Goal: Navigation & Orientation: Find specific page/section

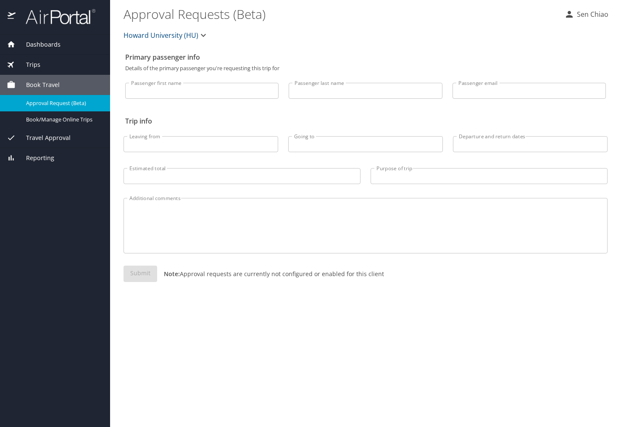
click at [53, 42] on span "Dashboards" at bounding box center [38, 44] width 45 height 9
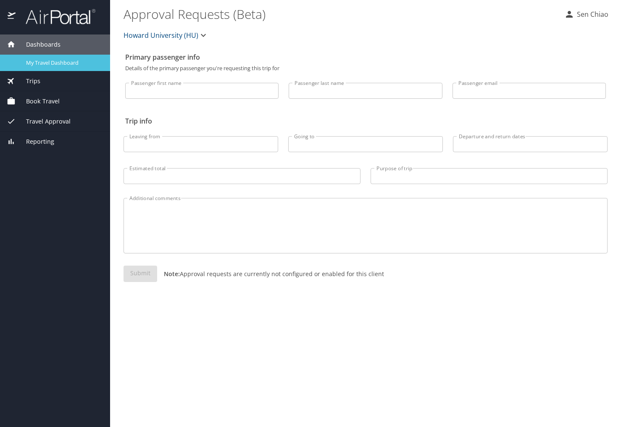
click at [28, 61] on span "My Travel Dashboard" at bounding box center [63, 63] width 74 height 8
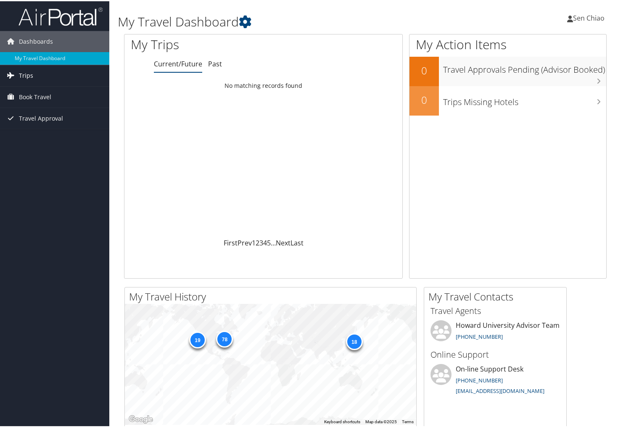
click at [21, 74] on span "Trips" at bounding box center [26, 74] width 14 height 21
click at [30, 89] on link "Current/Future Trips" at bounding box center [54, 91] width 109 height 13
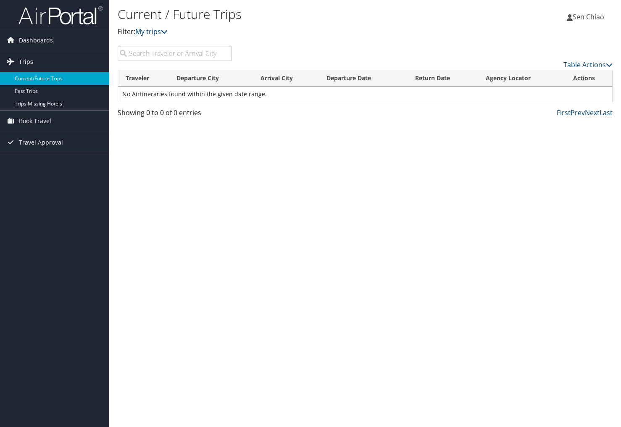
click at [29, 59] on span "Trips" at bounding box center [26, 61] width 14 height 21
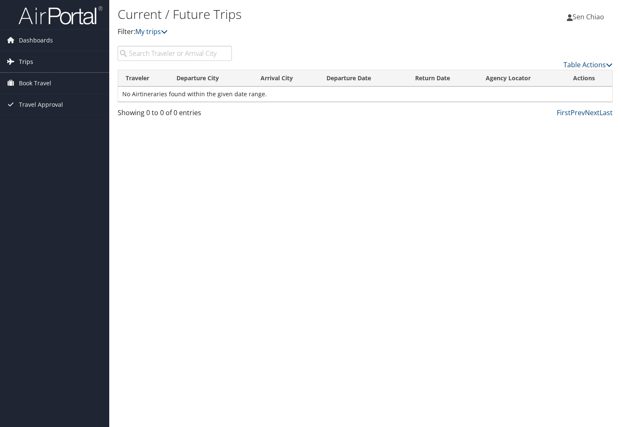
click at [29, 59] on span "Trips" at bounding box center [26, 61] width 14 height 21
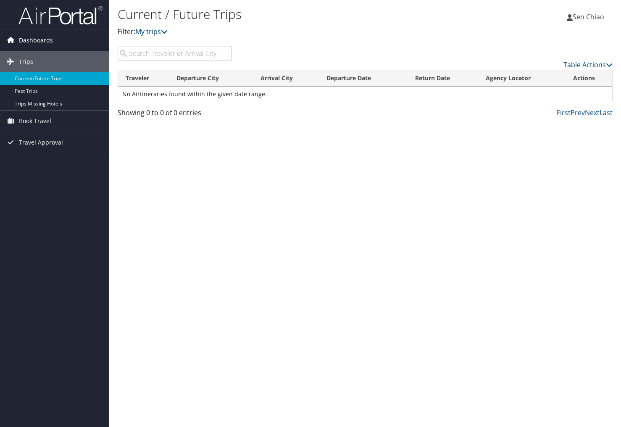
click at [22, 40] on span "Dashboards" at bounding box center [36, 40] width 34 height 21
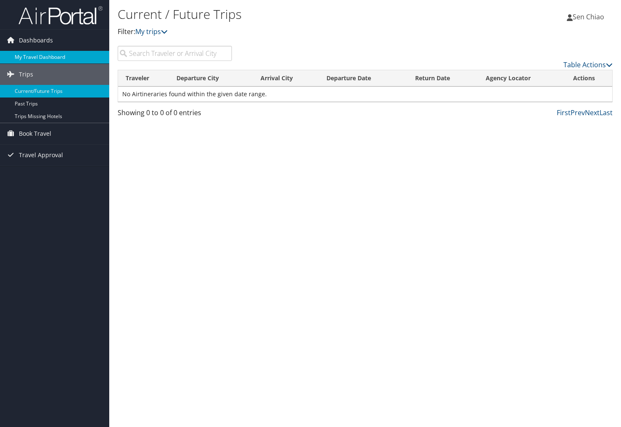
click at [23, 54] on link "My Travel Dashboard" at bounding box center [54, 57] width 109 height 13
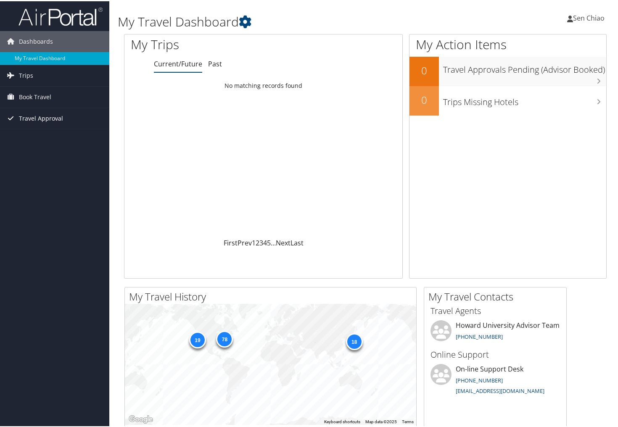
click at [32, 118] on span "Travel Approval" at bounding box center [41, 117] width 44 height 21
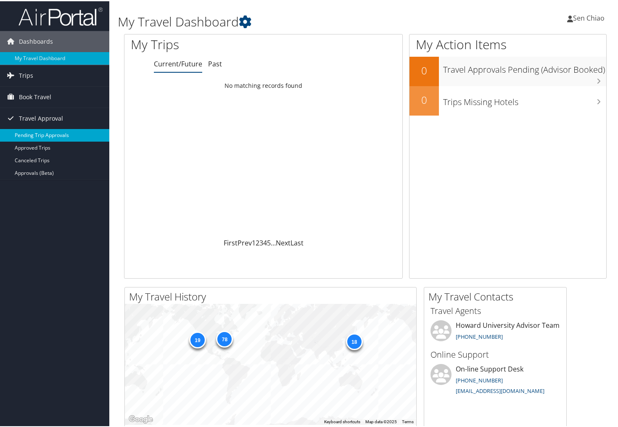
click at [58, 134] on link "Pending Trip Approvals" at bounding box center [54, 134] width 109 height 13
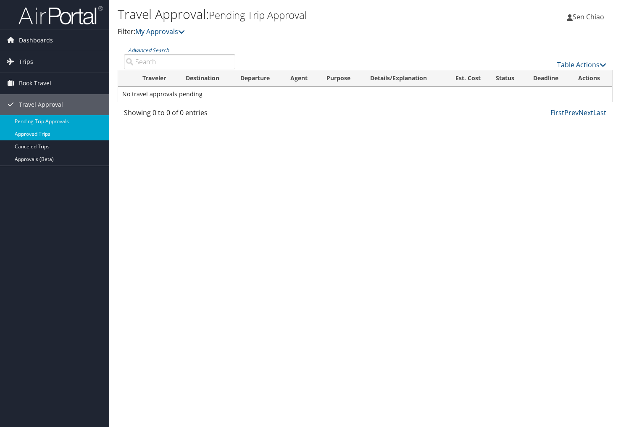
click at [62, 134] on link "Approved Trips" at bounding box center [54, 134] width 109 height 13
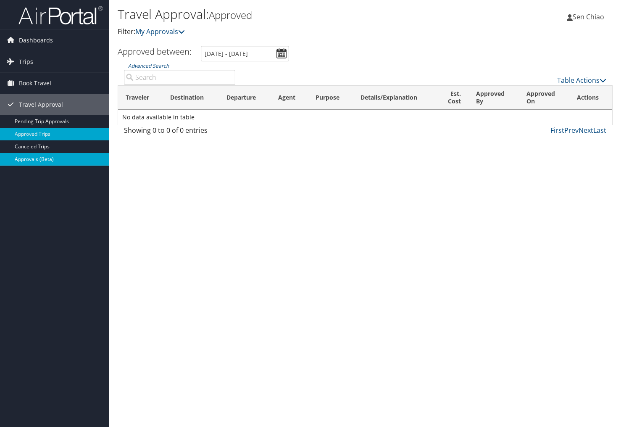
click at [33, 161] on link "Approvals (Beta)" at bounding box center [54, 159] width 109 height 13
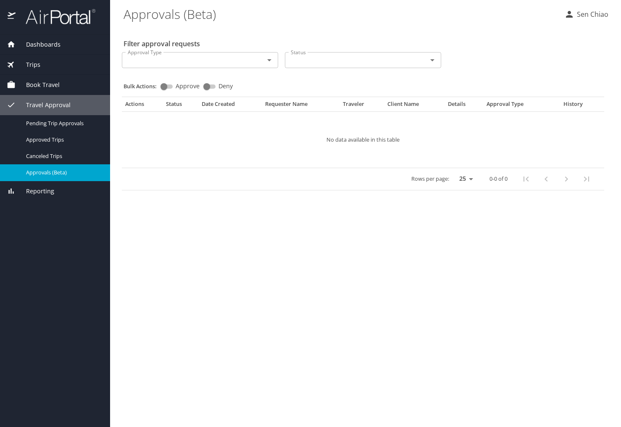
click at [27, 71] on div "Trips" at bounding box center [55, 65] width 110 height 20
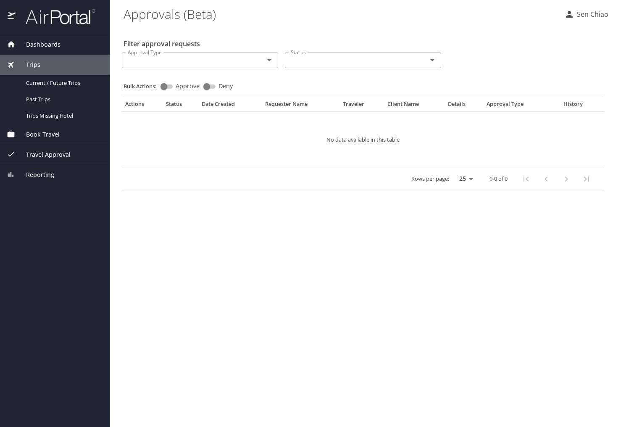
click at [55, 45] on span "Dashboards" at bounding box center [38, 44] width 45 height 9
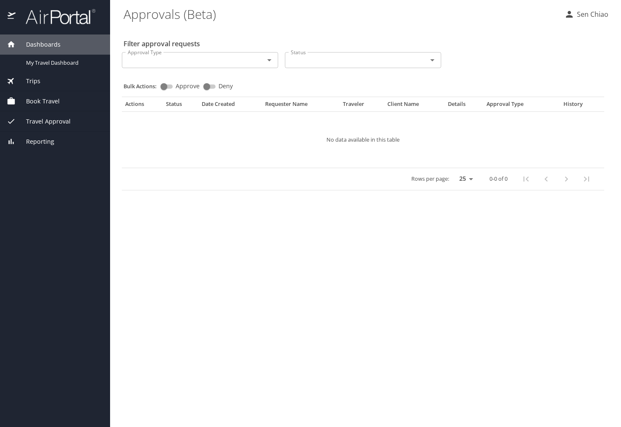
click at [155, 271] on main "Approvals (Beta) Sen Chiao Filter approval requests Approval Type Approval Type…" at bounding box center [365, 213] width 511 height 427
click at [35, 44] on span "Dashboards" at bounding box center [38, 44] width 45 height 9
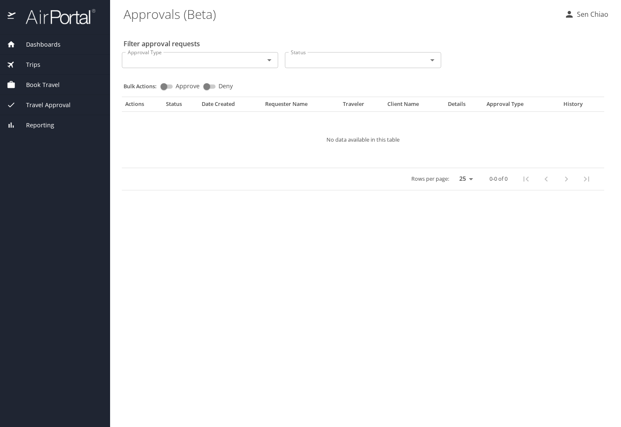
click at [45, 18] on img at bounding box center [55, 16] width 79 height 16
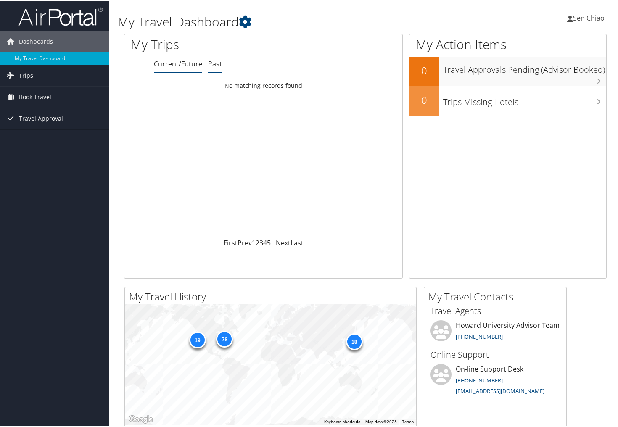
click at [217, 63] on link "Past" at bounding box center [215, 62] width 14 height 9
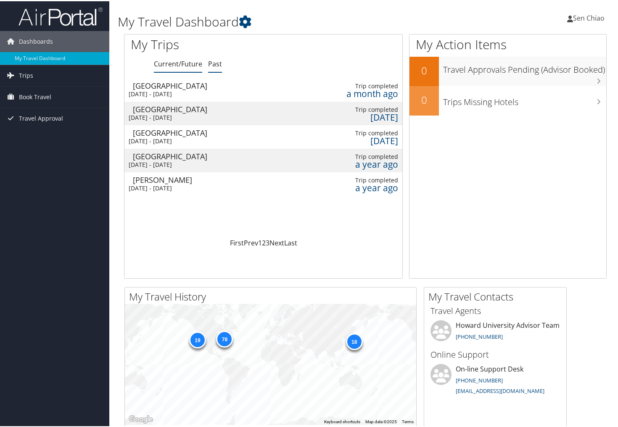
click at [187, 61] on link "Current/Future" at bounding box center [178, 62] width 48 height 9
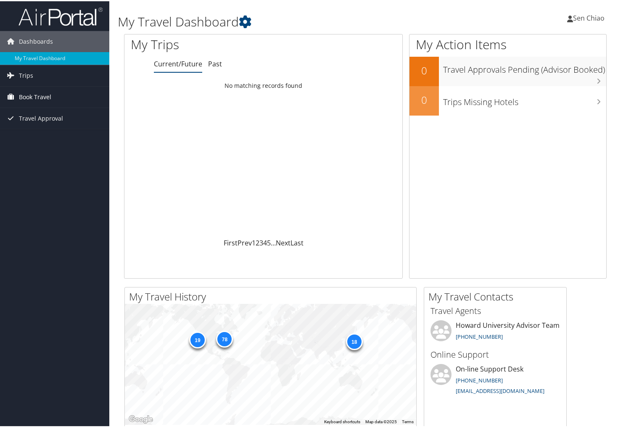
click at [34, 95] on span "Book Travel" at bounding box center [35, 95] width 32 height 21
click at [25, 129] on link "Book/Manage Online Trips" at bounding box center [54, 125] width 109 height 13
